Goal: Task Accomplishment & Management: Use online tool/utility

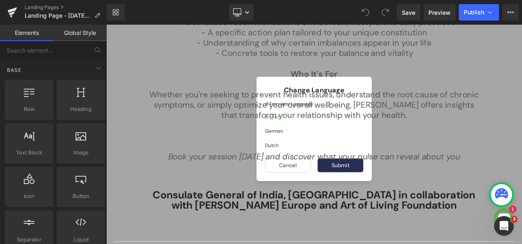
scroll to position [968, 0]
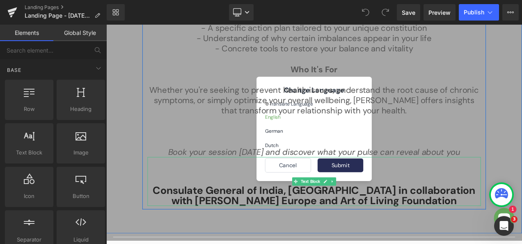
click at [474, 233] on span "Consulate General of India, [GEOGRAPHIC_DATA] in collaboration with [PERSON_NAM…" at bounding box center [354, 228] width 385 height 28
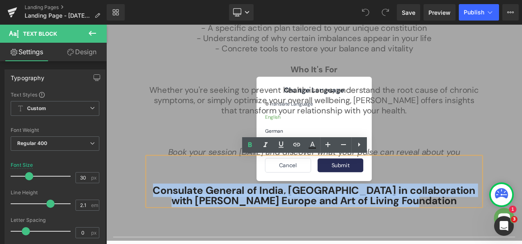
drag, startPoint x: 480, startPoint y: 236, endPoint x: 162, endPoint y: 219, distance: 318.1
click at [162, 219] on p "Consulate General of India, [GEOGRAPHIC_DATA] in collaboration with [PERSON_NAM…" at bounding box center [355, 228] width 398 height 25
copy span "Consulate General of India, [GEOGRAPHIC_DATA] in collaboration with [PERSON_NAM…"
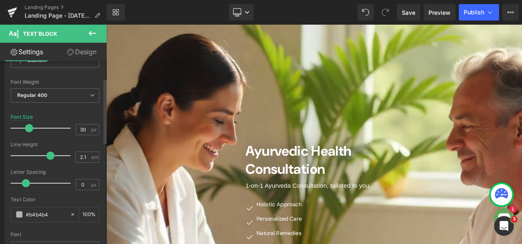
scroll to position [48, 0]
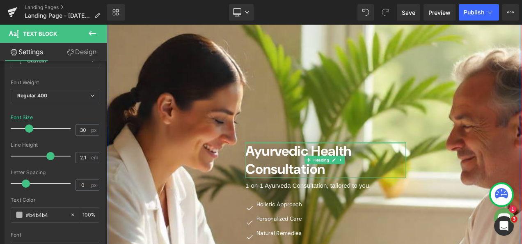
click at [440, 166] on div "Ayurvedic Health Consultation Heading" at bounding box center [369, 186] width 192 height 43
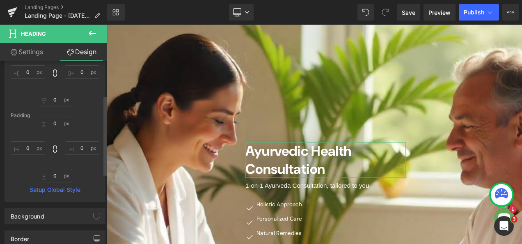
scroll to position [0, 0]
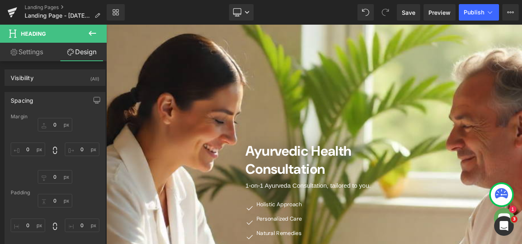
click at [90, 35] on icon at bounding box center [92, 33] width 7 height 5
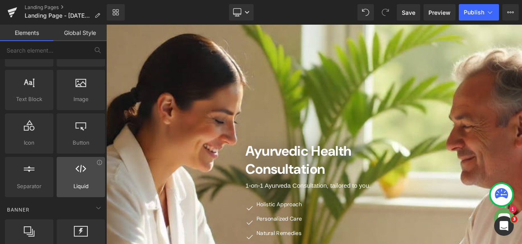
scroll to position [52, 0]
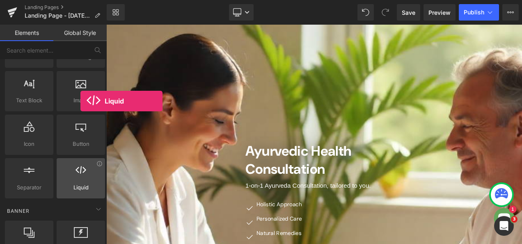
click at [80, 180] on div at bounding box center [81, 174] width 44 height 18
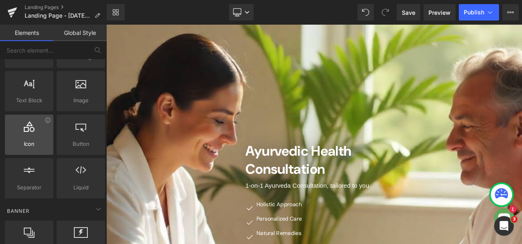
scroll to position [0, 0]
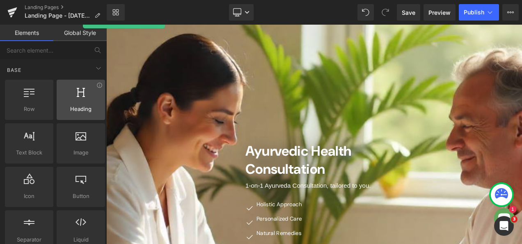
click at [83, 97] on div at bounding box center [81, 95] width 44 height 18
click at [80, 98] on div at bounding box center [81, 95] width 44 height 18
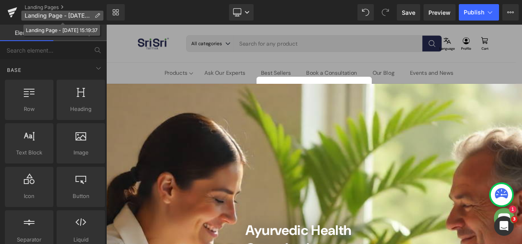
click at [53, 16] on span "Landing Page - [DATE] 15:19:37" at bounding box center [58, 15] width 66 height 7
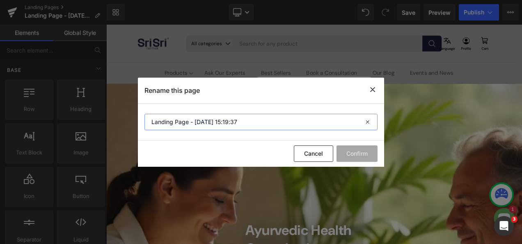
click at [243, 123] on input "Landing Page - [DATE] 15:19:37" at bounding box center [260, 122] width 233 height 16
paste input "Consulate General of India, [GEOGRAPHIC_DATA] in collaboration with [PERSON_NAM…"
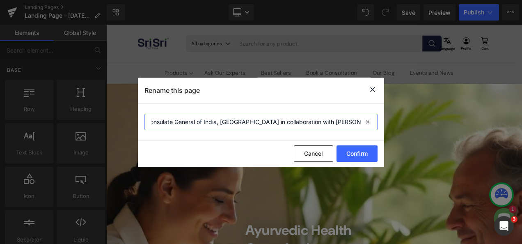
scroll to position [0, 4]
click at [226, 124] on input "Consulate General of India, [GEOGRAPHIC_DATA] in collaboration with [PERSON_NAM…" at bounding box center [260, 122] width 233 height 16
type input "[DEMOGRAPHIC_DATA] Consultations - Consulate General of India, [GEOGRAPHIC_DATA…"
click at [368, 158] on button "Confirm" at bounding box center [357, 153] width 41 height 16
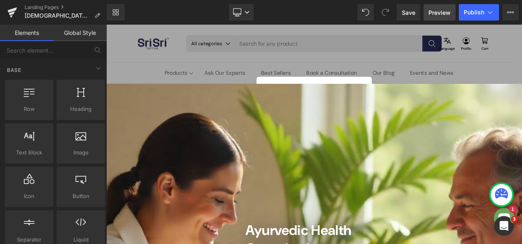
click at [437, 16] on span "Preview" at bounding box center [439, 12] width 22 height 9
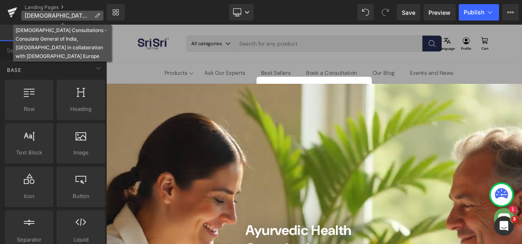
click at [80, 14] on span "[DEMOGRAPHIC_DATA] Consultations - Consulate General of India, [GEOGRAPHIC_DATA…" at bounding box center [58, 15] width 66 height 7
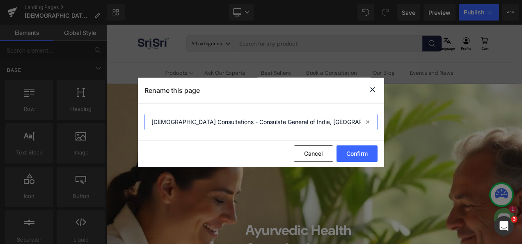
drag, startPoint x: 222, startPoint y: 119, endPoint x: 76, endPoint y: 123, distance: 146.6
click at [76, 123] on div "Rename this page [DEMOGRAPHIC_DATA] Consultations - Consulate General of India,…" at bounding box center [261, 122] width 522 height 244
type input "In Collaboration with CGI Frankfurt"
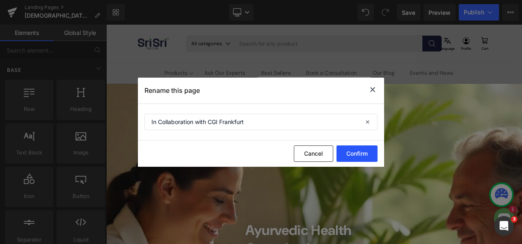
click at [359, 153] on button "Confirm" at bounding box center [357, 153] width 41 height 16
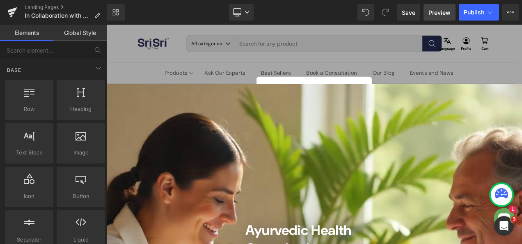
click at [446, 14] on span "Preview" at bounding box center [439, 12] width 22 height 9
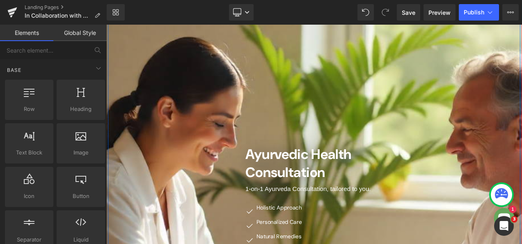
scroll to position [91, 0]
click at [385, 190] on icon at bounding box center [387, 189] width 5 height 5
click at [380, 190] on icon at bounding box center [382, 189] width 5 height 5
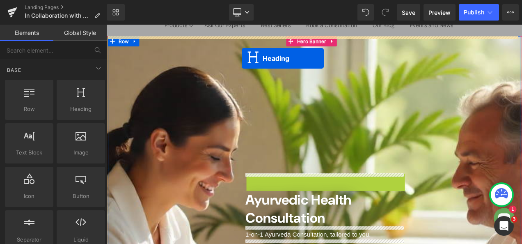
scroll to position [0, 0]
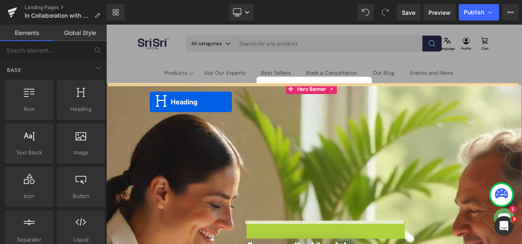
drag, startPoint x: 332, startPoint y: 111, endPoint x: 158, endPoint y: 117, distance: 174.1
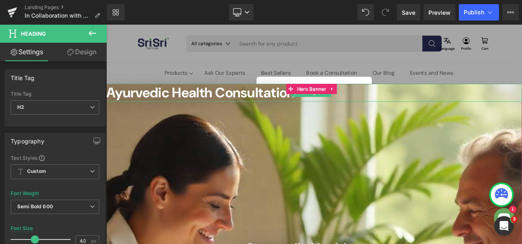
click at [257, 103] on span "Ayurvedic Health Consultation" at bounding box center [218, 105] width 225 height 21
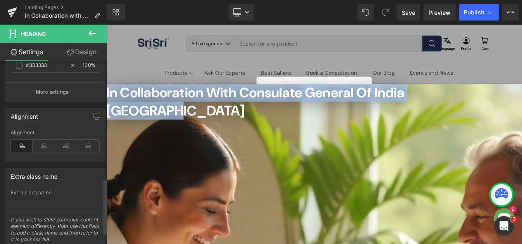
scroll to position [408, 0]
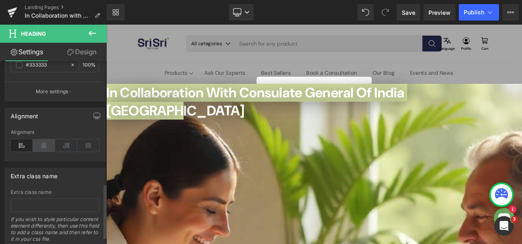
click at [42, 144] on icon at bounding box center [44, 145] width 22 height 12
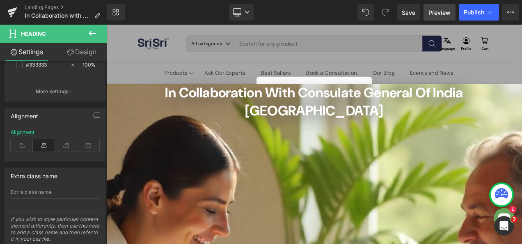
click at [440, 15] on span "Preview" at bounding box center [439, 12] width 22 height 9
click at [412, 14] on span "Save" at bounding box center [409, 12] width 14 height 9
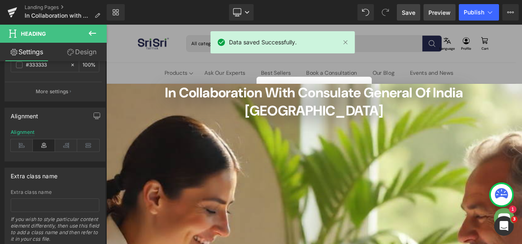
click at [439, 12] on span "Preview" at bounding box center [439, 12] width 22 height 9
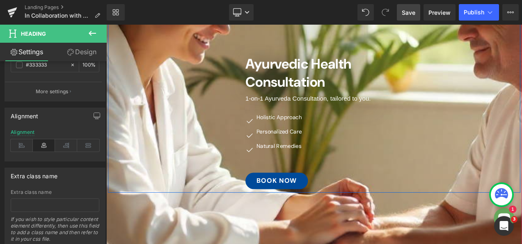
scroll to position [243, 0]
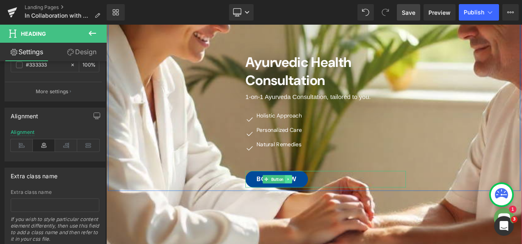
click at [323, 208] on icon at bounding box center [323, 209] width 1 height 3
click at [345, 199] on link "BOOK Now" at bounding box center [310, 209] width 75 height 20
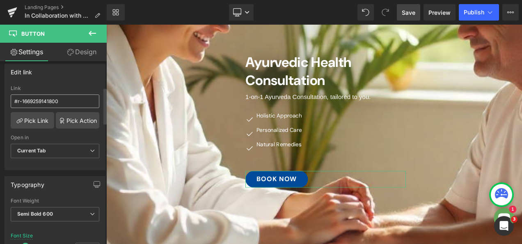
scroll to position [131, 0]
click at [60, 101] on input "#r-1669259141800" at bounding box center [55, 101] width 89 height 14
paste input "[URL][DOMAIN_NAME]"
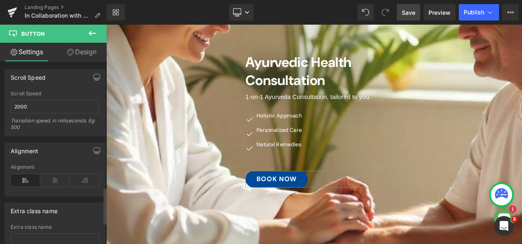
scroll to position [692, 0]
type input "[URL][DOMAIN_NAME]"
click at [410, 16] on span "Save" at bounding box center [409, 12] width 14 height 9
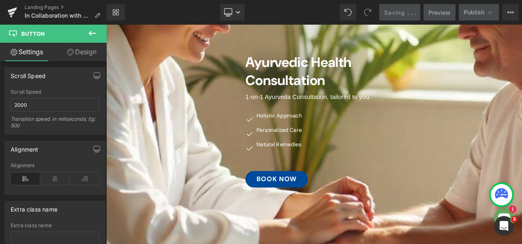
scroll to position [0, 0]
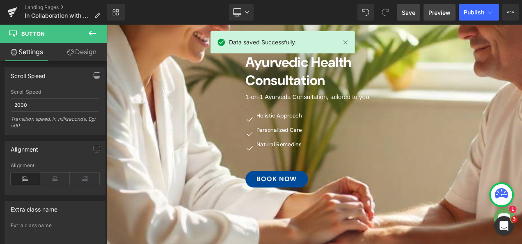
click at [440, 16] on span "Preview" at bounding box center [439, 12] width 22 height 9
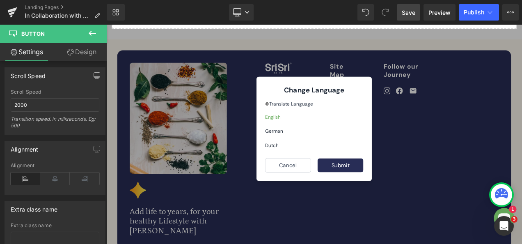
scroll to position [1640, 0]
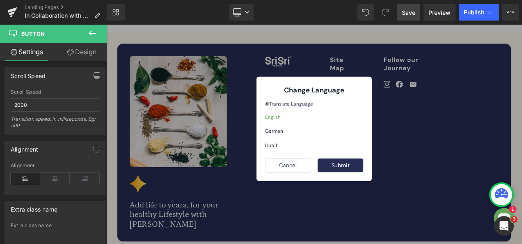
click at [409, 7] on link "Save" at bounding box center [408, 12] width 23 height 16
